Goal: Find contact information: Find contact information

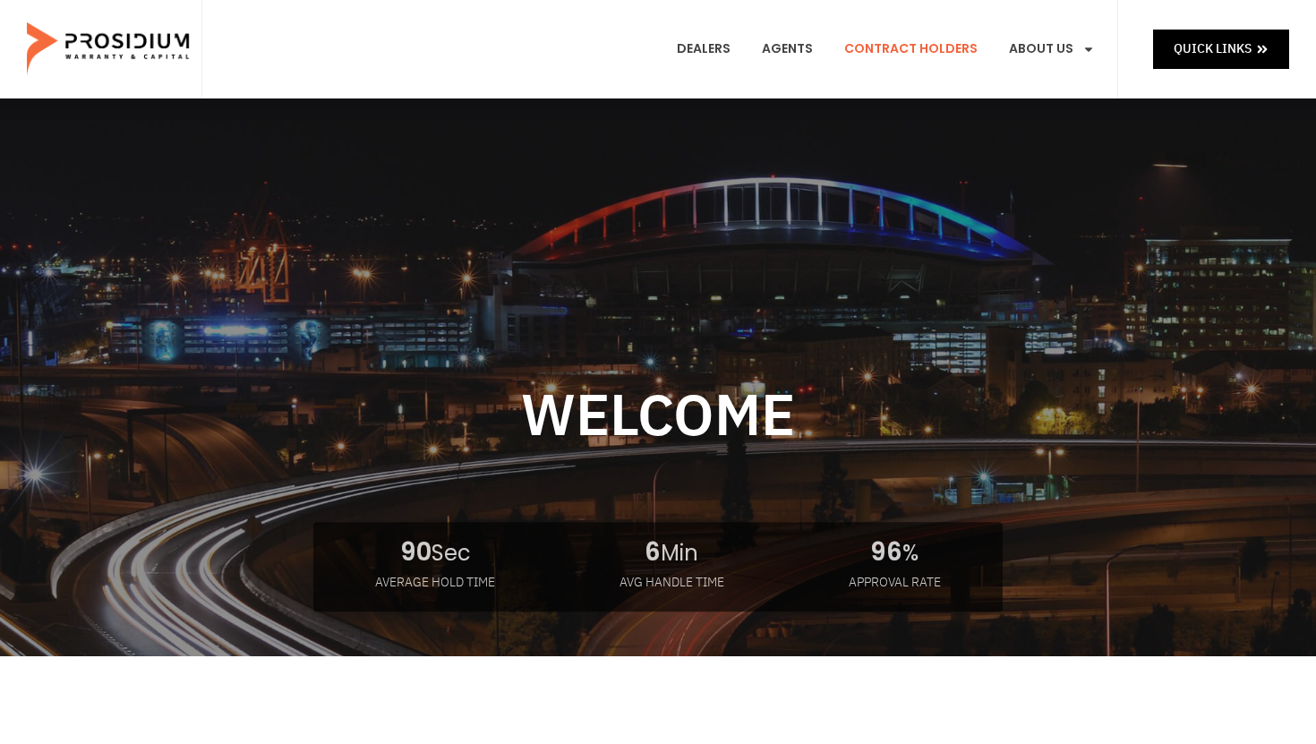
click at [952, 47] on link "Contract Holders" at bounding box center [911, 49] width 160 height 66
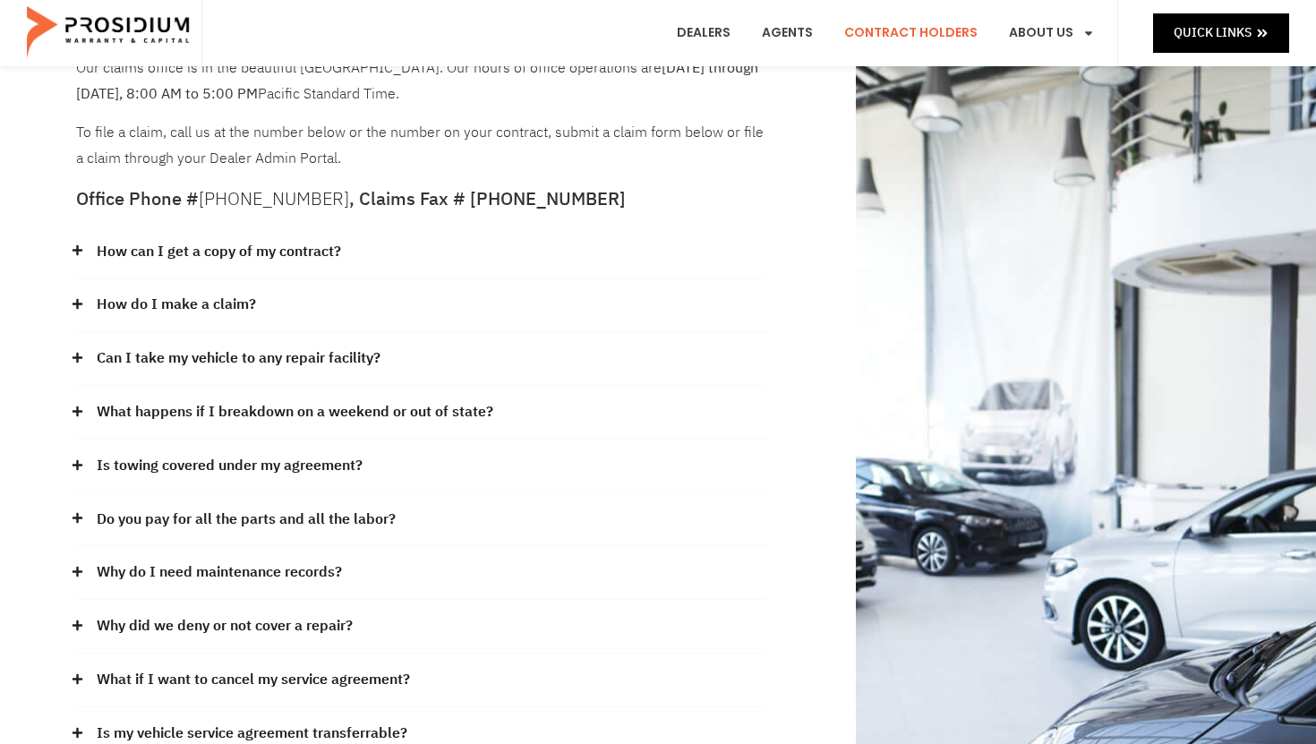
scroll to position [106, 0]
click at [85, 354] on span at bounding box center [82, 357] width 12 height 13
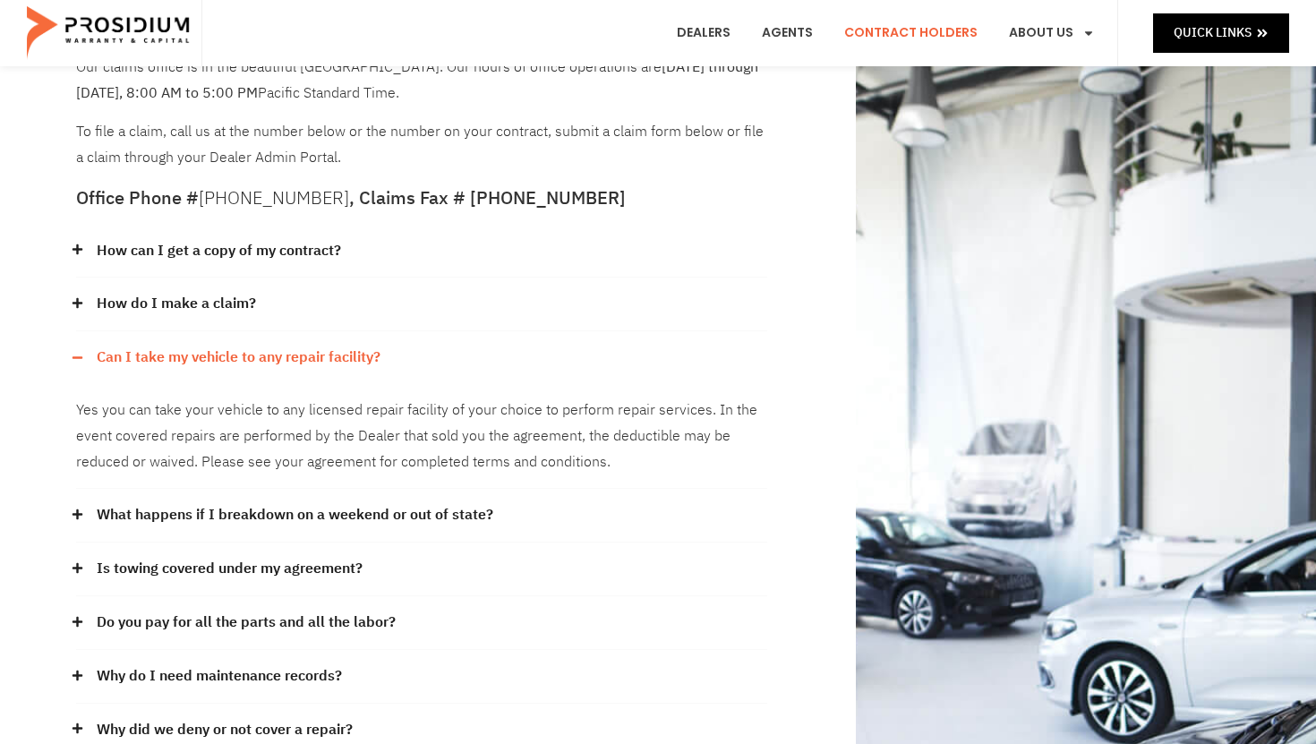
click at [74, 572] on icon at bounding box center [78, 568] width 12 height 12
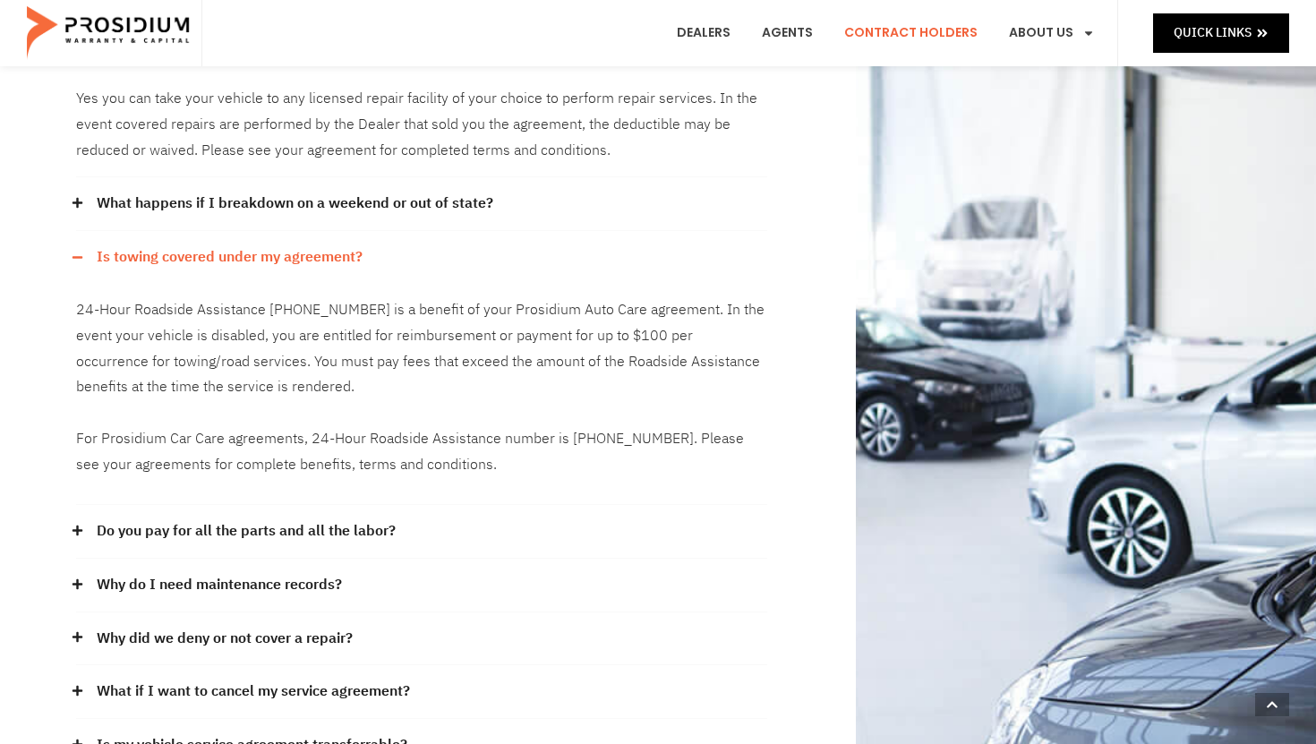
scroll to position [420, 0]
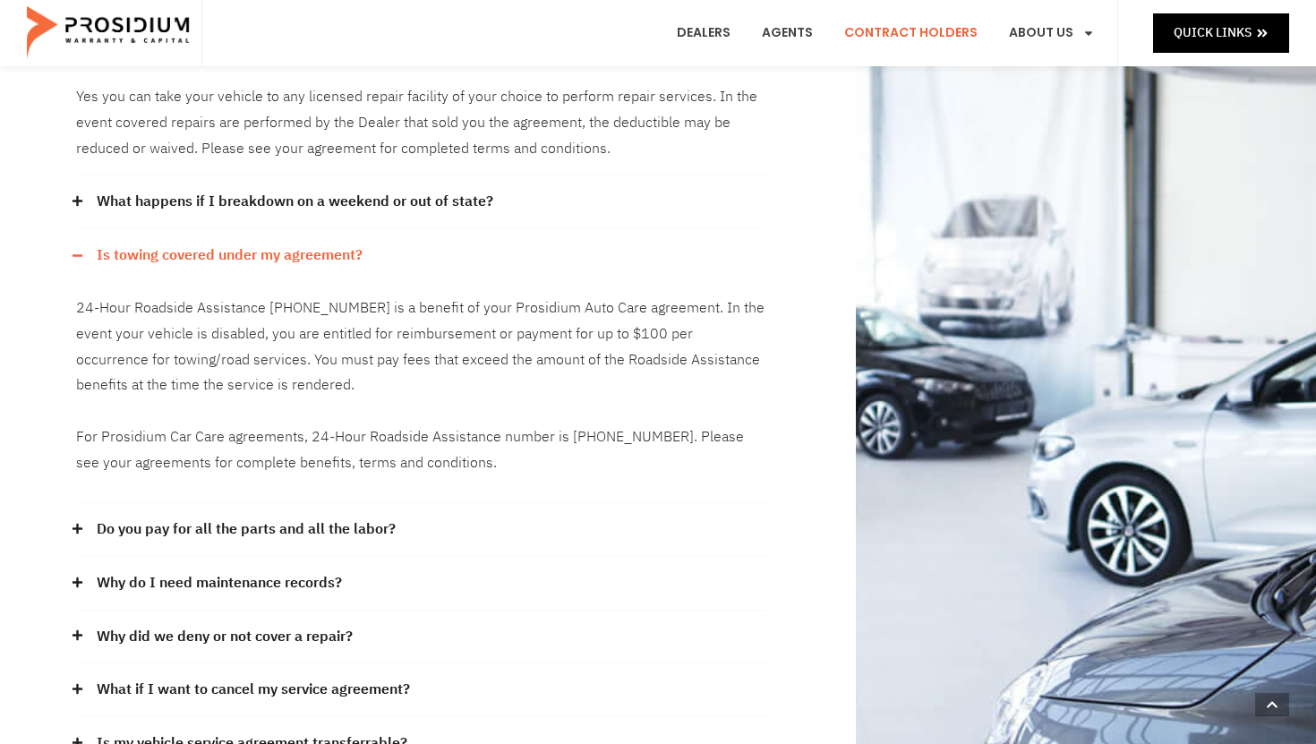
click at [76, 530] on icon at bounding box center [78, 529] width 12 height 12
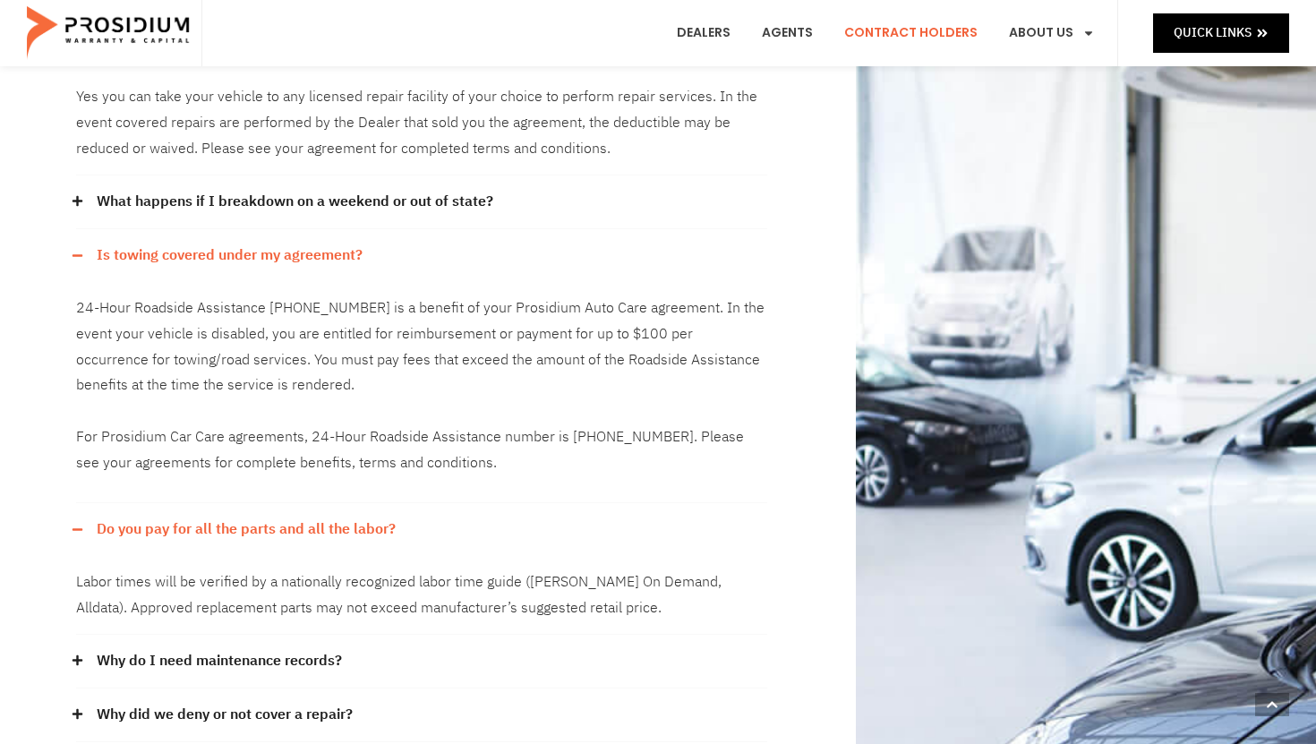
click at [76, 530] on icon at bounding box center [77, 529] width 10 height 2
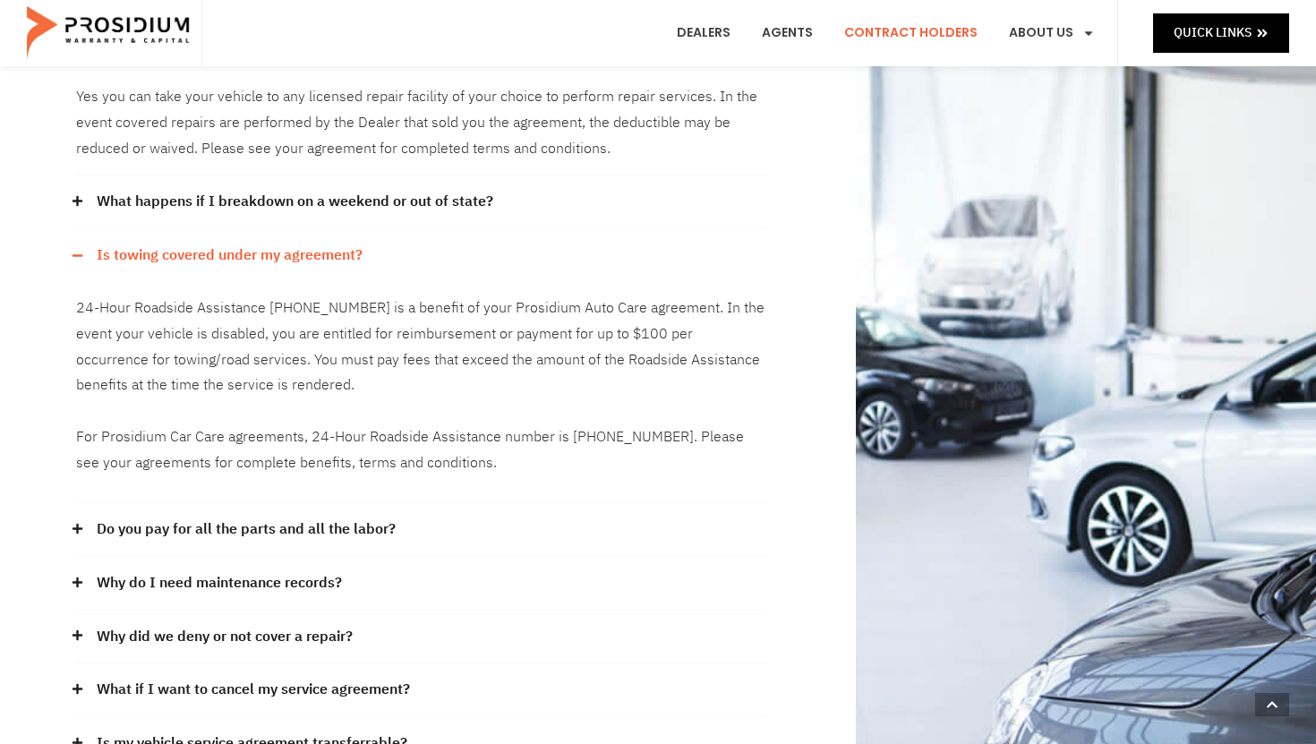
click at [81, 635] on icon at bounding box center [77, 635] width 10 height 10
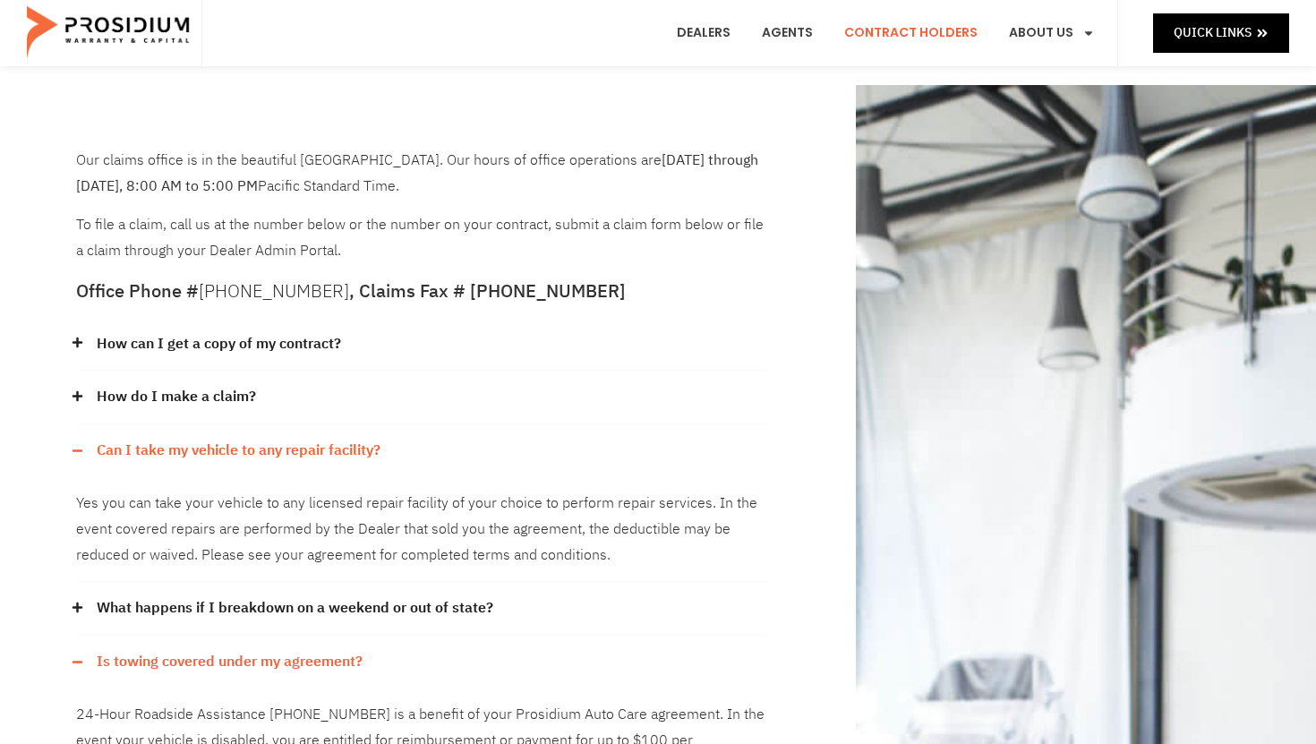
scroll to position [0, 0]
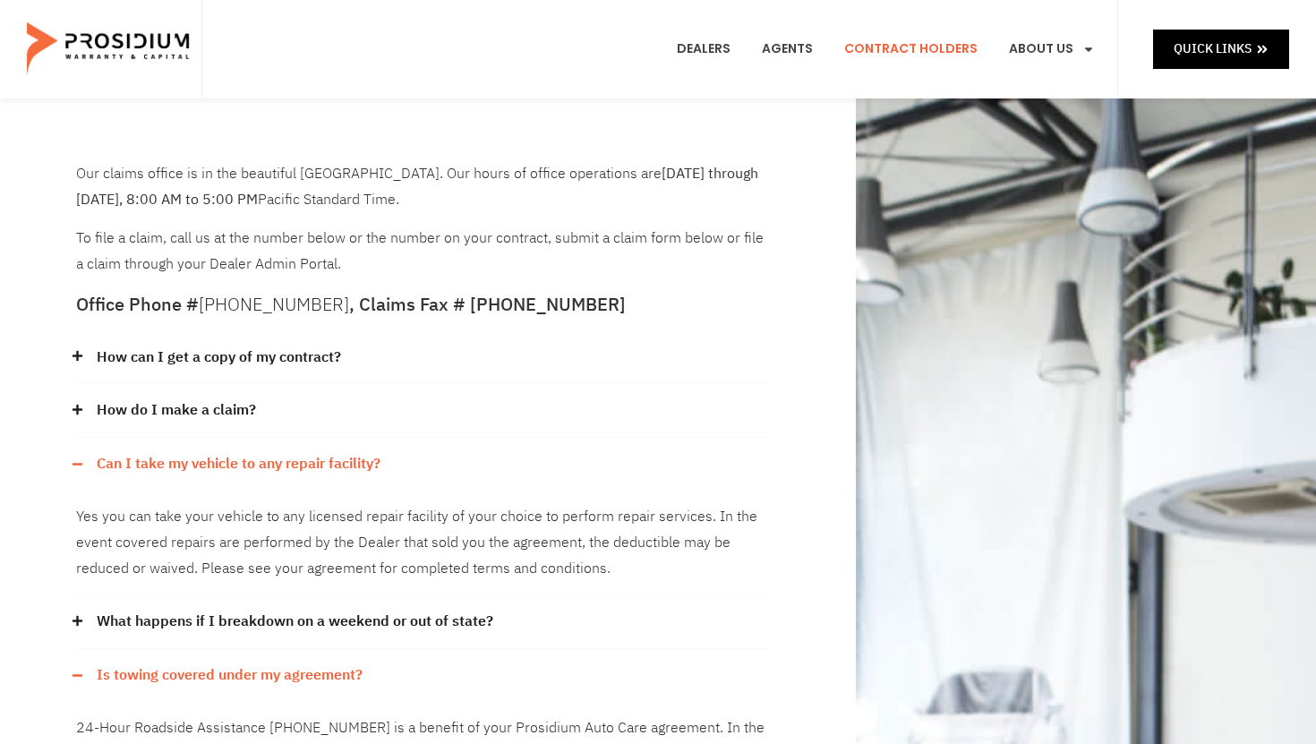
click at [77, 407] on icon at bounding box center [77, 410] width 10 height 10
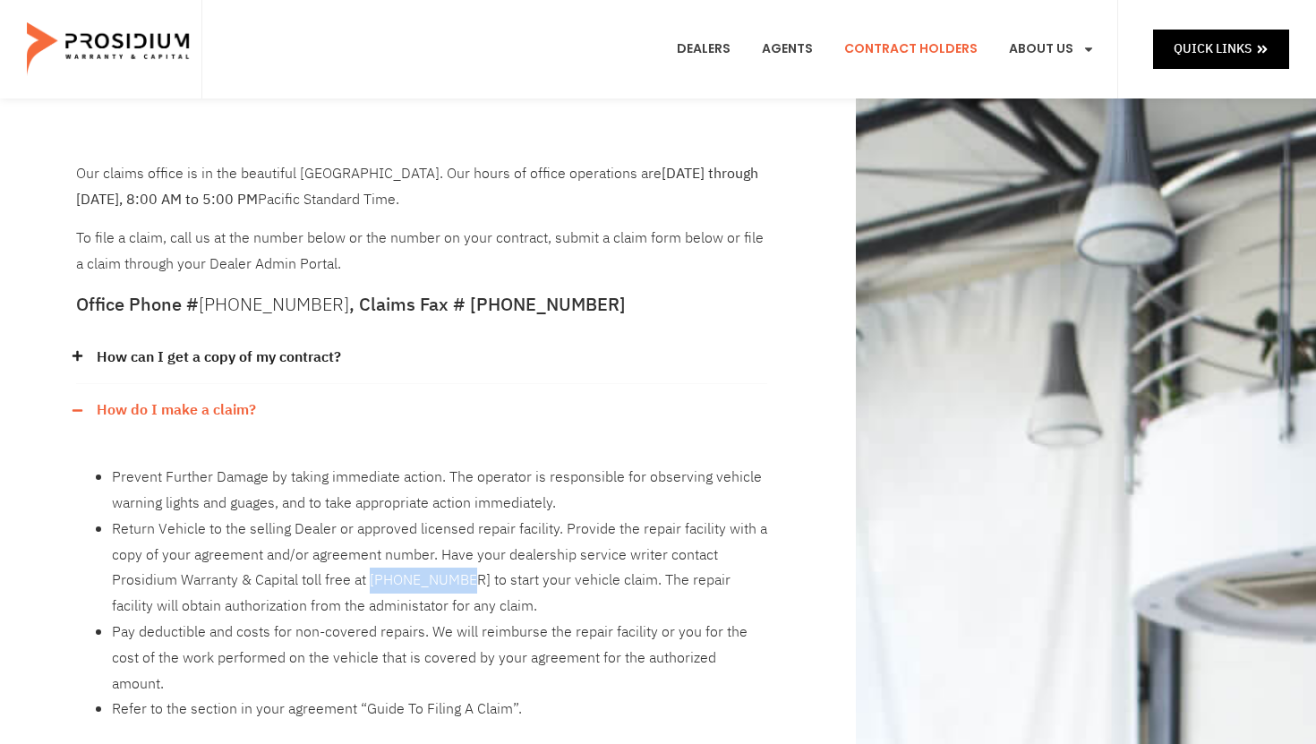
drag, startPoint x: 370, startPoint y: 582, endPoint x: 466, endPoint y: 579, distance: 96.7
click at [466, 579] on li "Return Vehicle to the selling Dealer or approved licensed repair facility. Prov…" at bounding box center [439, 567] width 655 height 103
copy li "855-251-7175"
click at [295, 696] on li "Refer to the section in your agreement “Guide To Filing A Claim”." at bounding box center [439, 709] width 655 height 26
click at [225, 266] on div "Our claims office is in the beautiful Pacific Northwest. Our hours of office op…" at bounding box center [421, 219] width 691 height 116
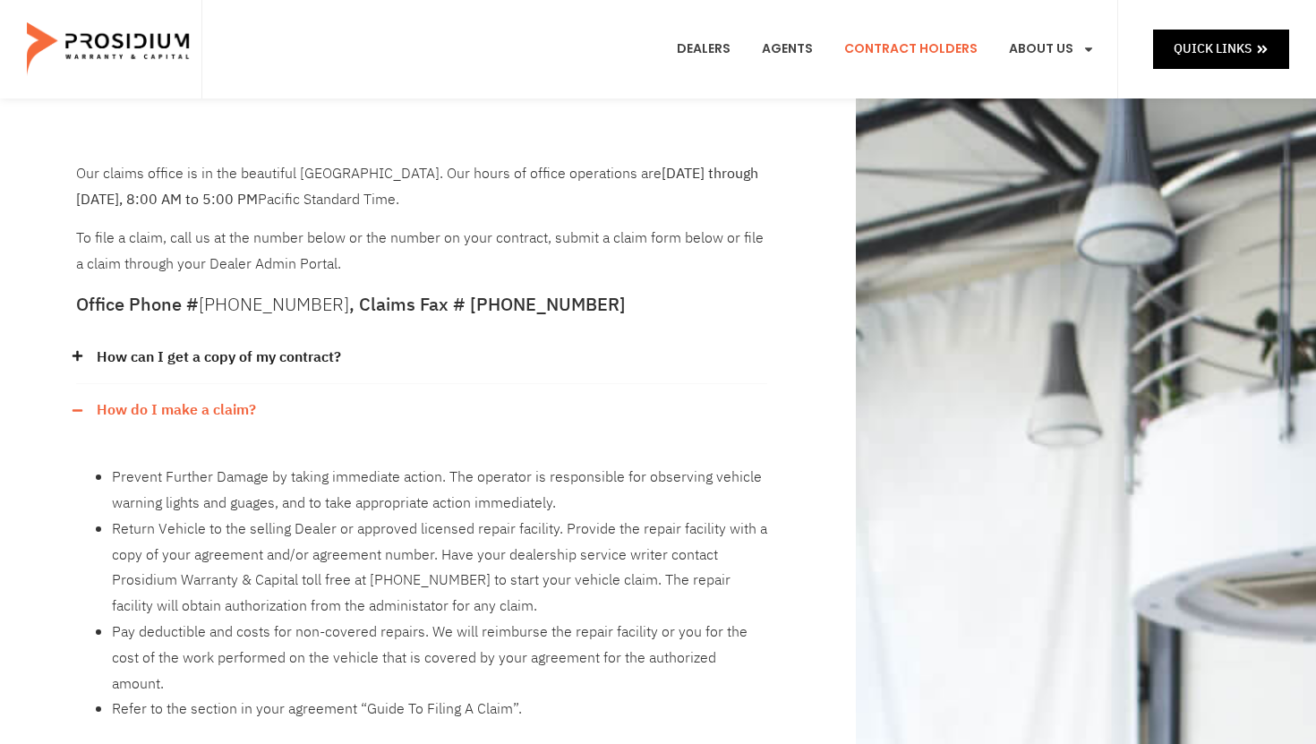
click at [225, 266] on div "Our claims office is in the beautiful Pacific Northwest. Our hours of office op…" at bounding box center [421, 219] width 691 height 116
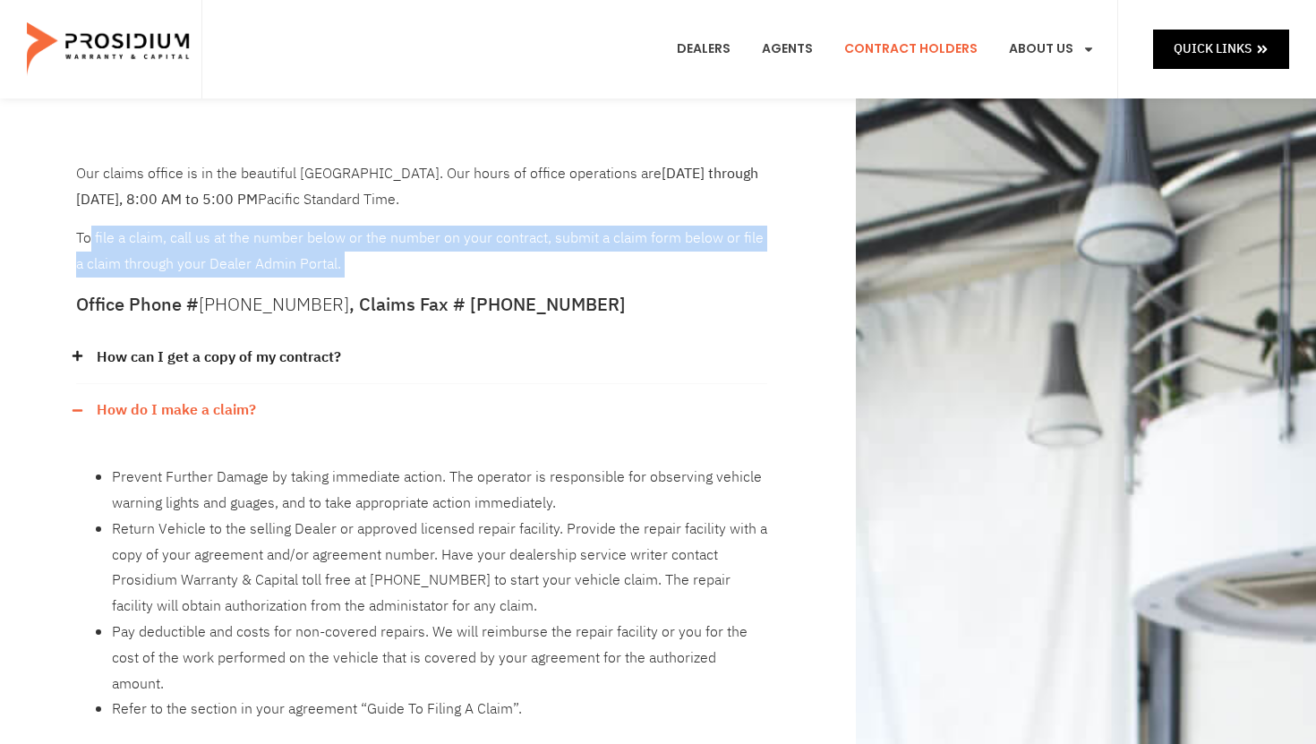
click at [225, 266] on div "Our claims office is in the beautiful Pacific Northwest. Our hours of office op…" at bounding box center [421, 219] width 691 height 116
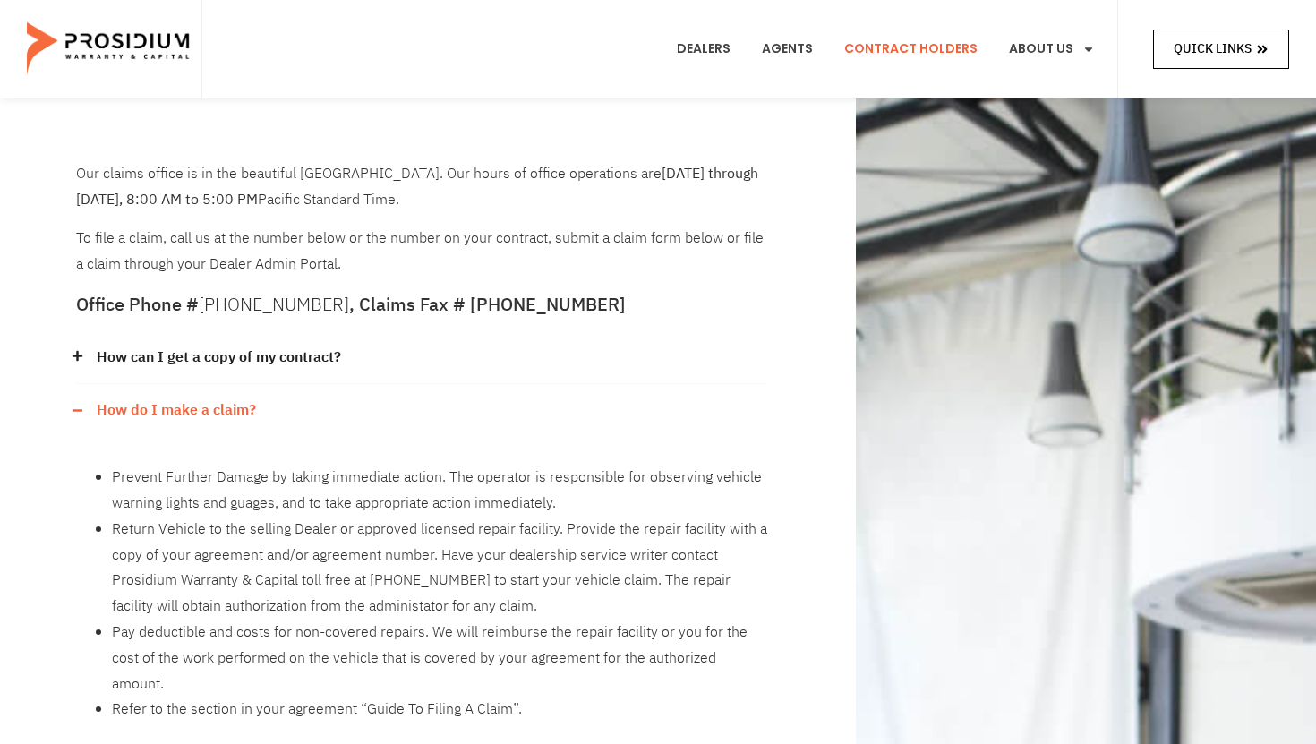
click at [1208, 52] on span "Quick Links" at bounding box center [1212, 49] width 78 height 22
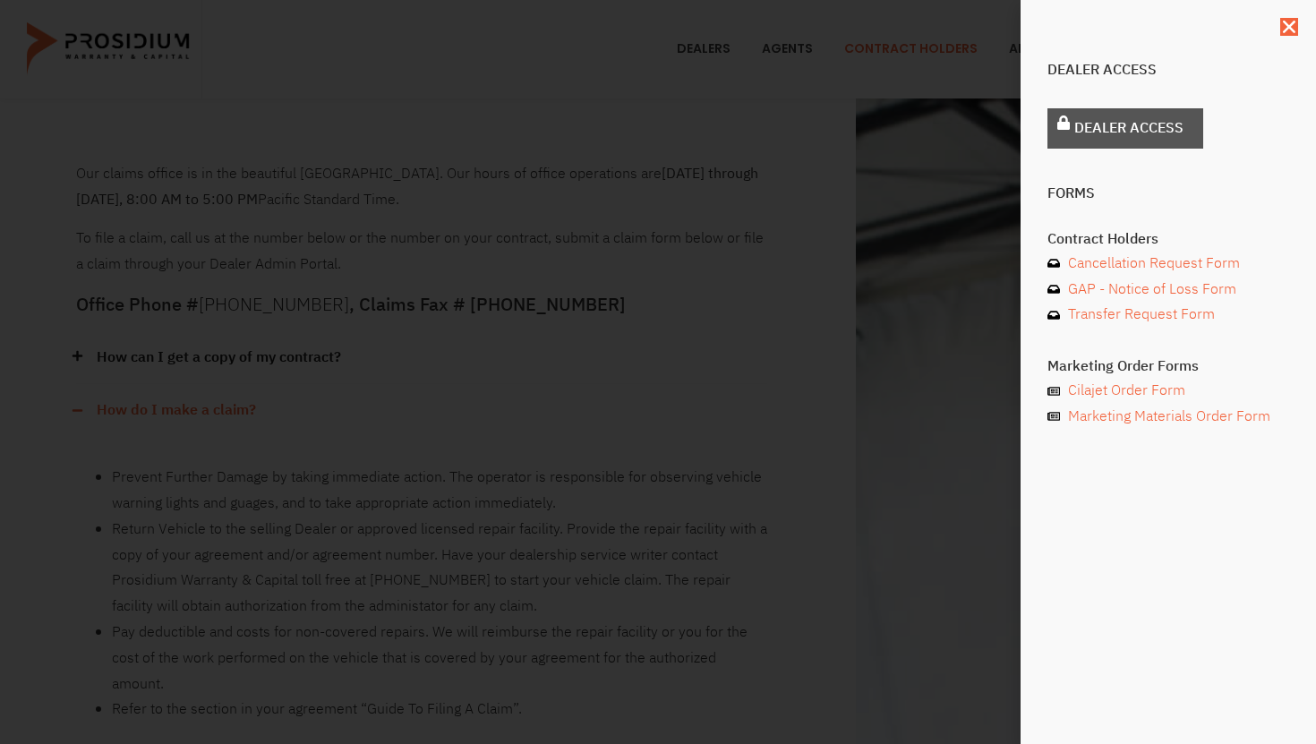
click at [1135, 132] on span "Dealer Access" at bounding box center [1128, 128] width 109 height 26
click at [1291, 24] on use "Close" at bounding box center [1288, 27] width 13 height 13
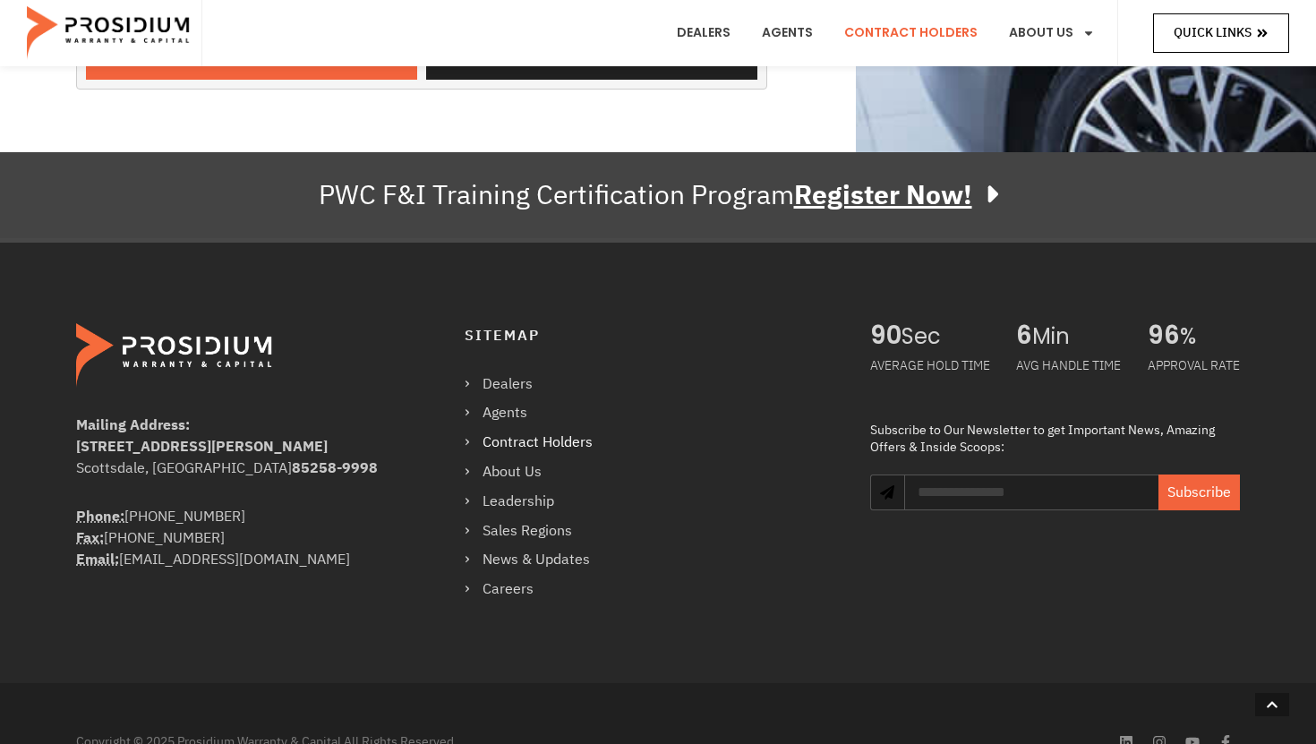
scroll to position [1674, 0]
